Goal: Task Accomplishment & Management: Use online tool/utility

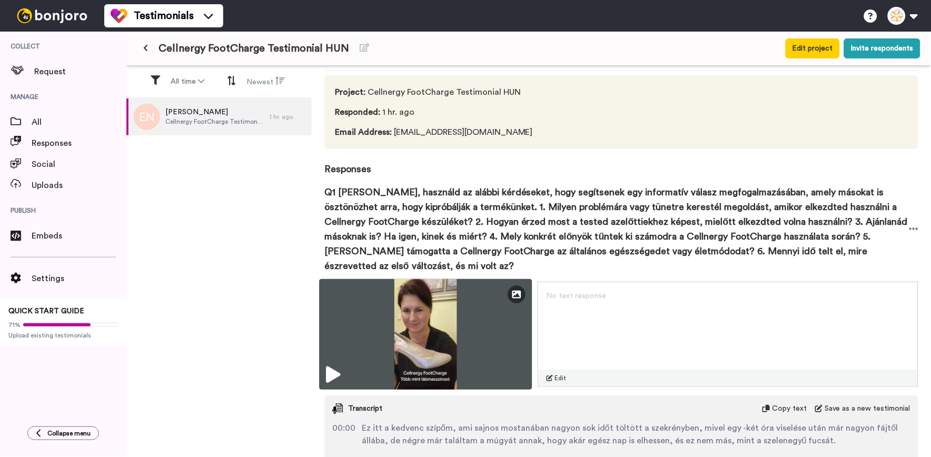
scroll to position [58, 0]
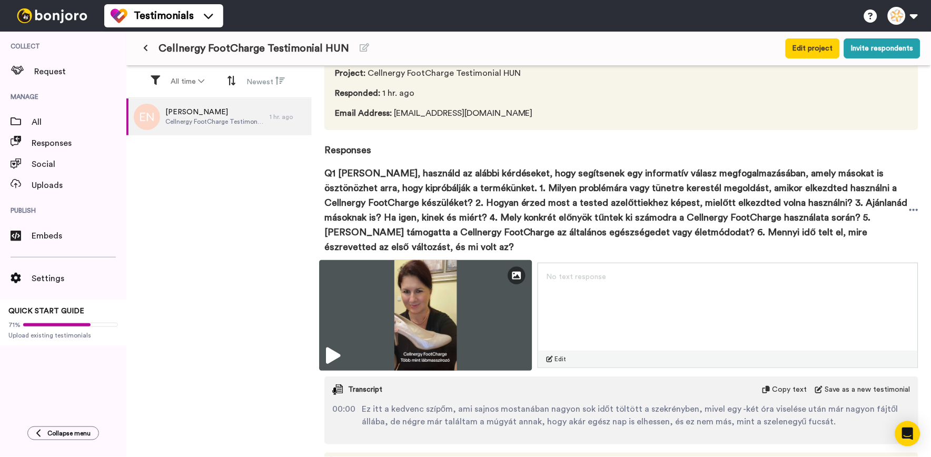
click at [341, 350] on img at bounding box center [425, 315] width 213 height 111
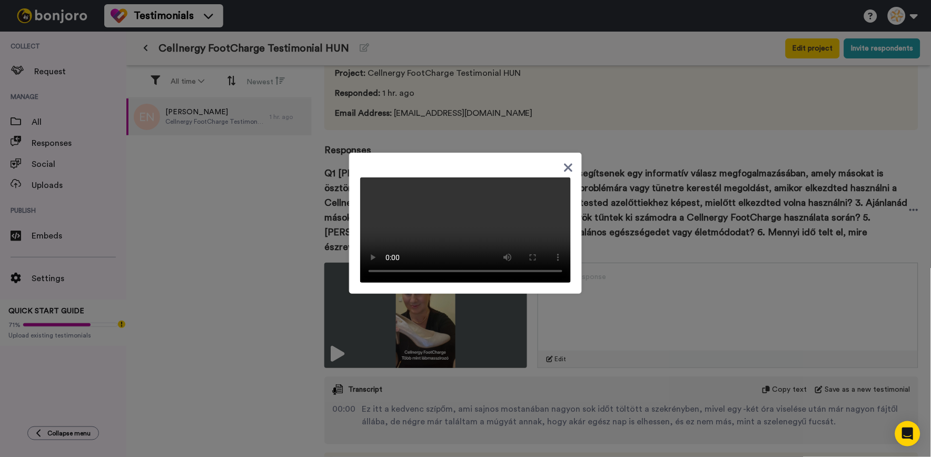
click at [563, 161] on icon at bounding box center [568, 167] width 10 height 13
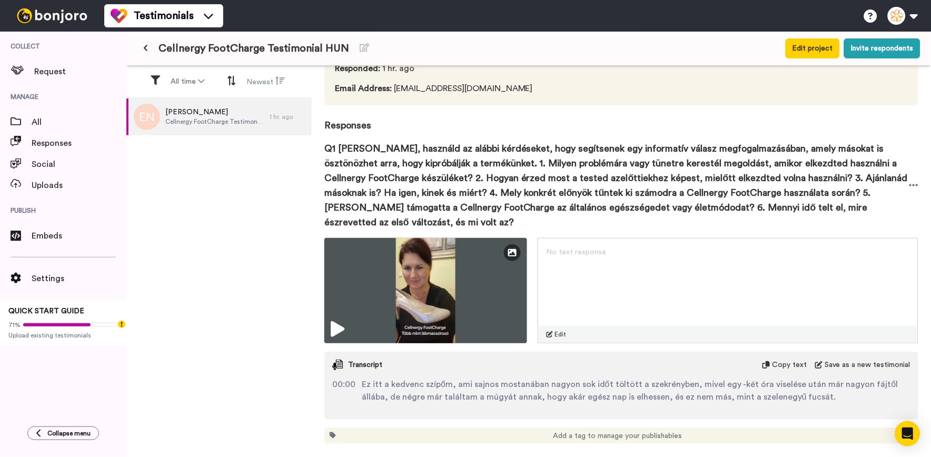
scroll to position [106, 0]
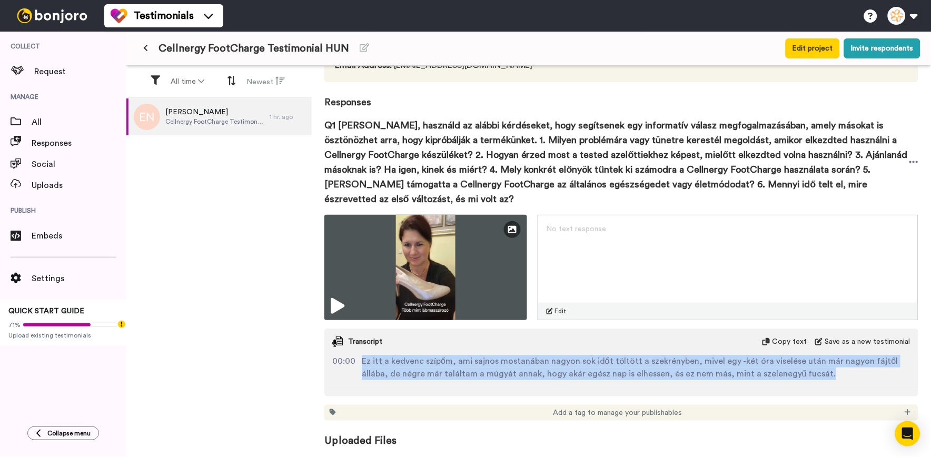
drag, startPoint x: 824, startPoint y: 380, endPoint x: 361, endPoint y: 366, distance: 462.6
click at [361, 366] on div "00:00 Ez itt a kedvenc szípőm, ami sajnos mostanában nagyon sok időt töltött a …" at bounding box center [621, 371] width 594 height 33
copy span "Ez itt a kedvenc szípőm, ami sajnos mostanában nagyon sok időt töltött a szekré…"
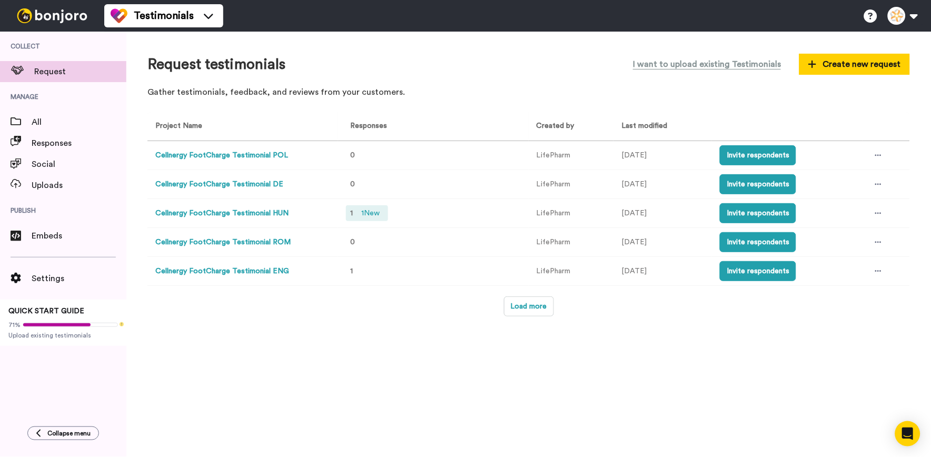
click at [361, 215] on span "1 New" at bounding box center [370, 213] width 27 height 12
